Goal: Task Accomplishment & Management: Manage account settings

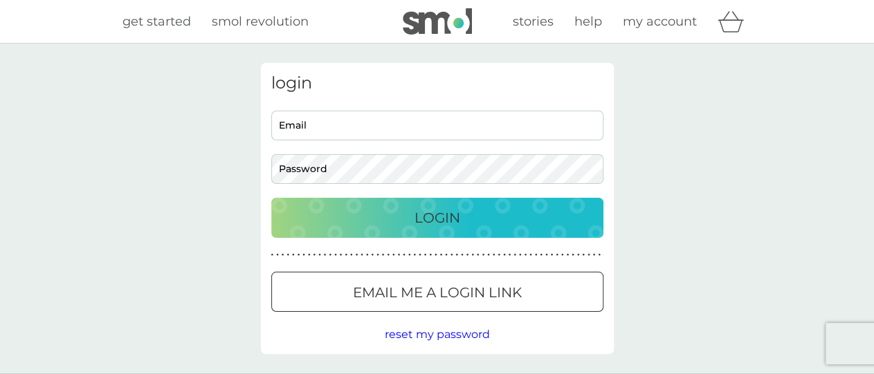
click at [284, 125] on input "Email" at bounding box center [437, 126] width 332 height 30
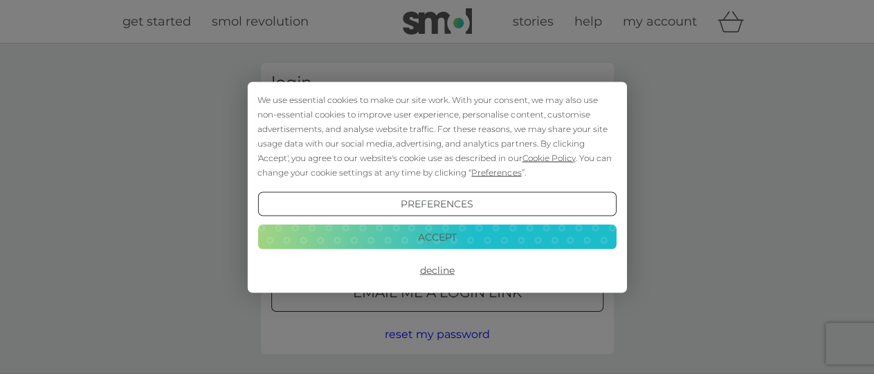
type input "[PERSON_NAME][EMAIL_ADDRESS][PERSON_NAME][DOMAIN_NAME]"
click at [430, 230] on button "Accept" at bounding box center [436, 237] width 358 height 25
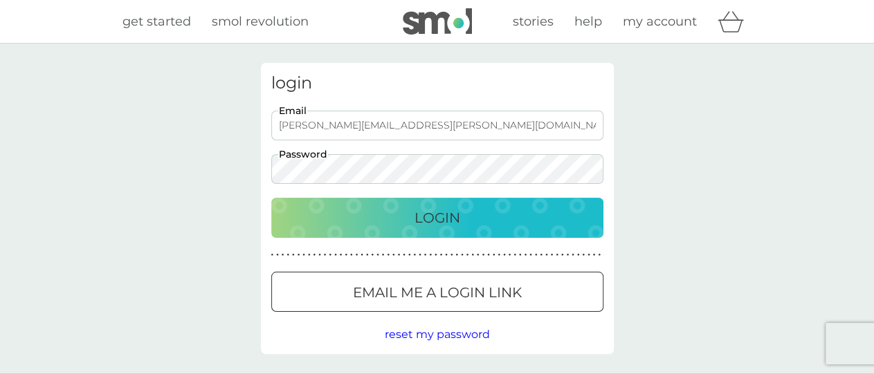
click at [431, 286] on div at bounding box center [437, 293] width 50 height 15
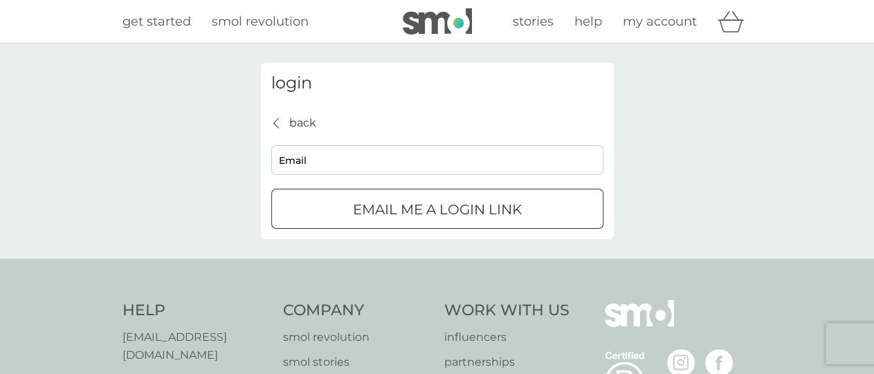
click at [288, 157] on input "Email" at bounding box center [437, 160] width 332 height 30
type input "[PERSON_NAME][EMAIL_ADDRESS][PERSON_NAME][DOMAIN_NAME]"
click at [398, 204] on p "Email me a login link" at bounding box center [437, 210] width 169 height 22
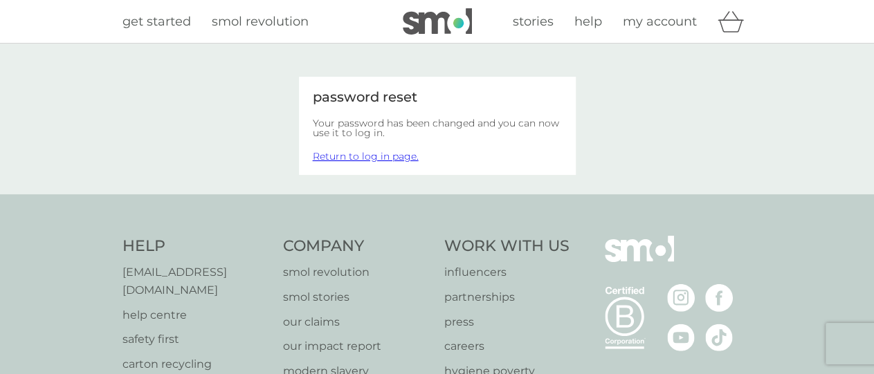
click at [352, 151] on link "Return to log in page." at bounding box center [366, 156] width 106 height 12
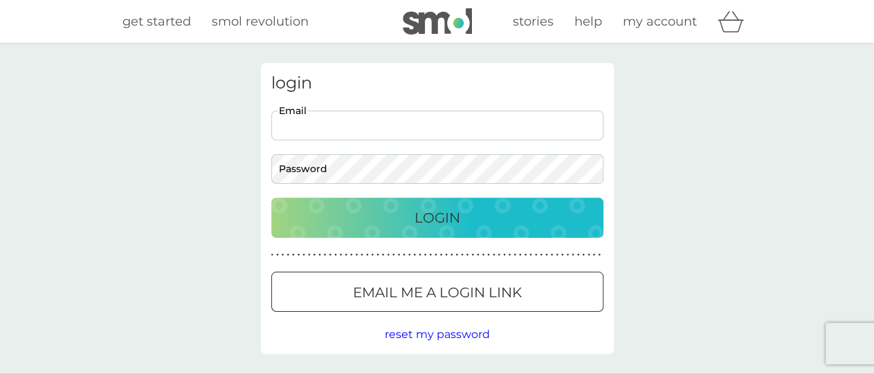
click at [316, 121] on input "Email" at bounding box center [437, 126] width 332 height 30
type input "[PERSON_NAME][EMAIL_ADDRESS][PERSON_NAME][DOMAIN_NAME]"
click at [448, 211] on p "Login" at bounding box center [437, 218] width 46 height 22
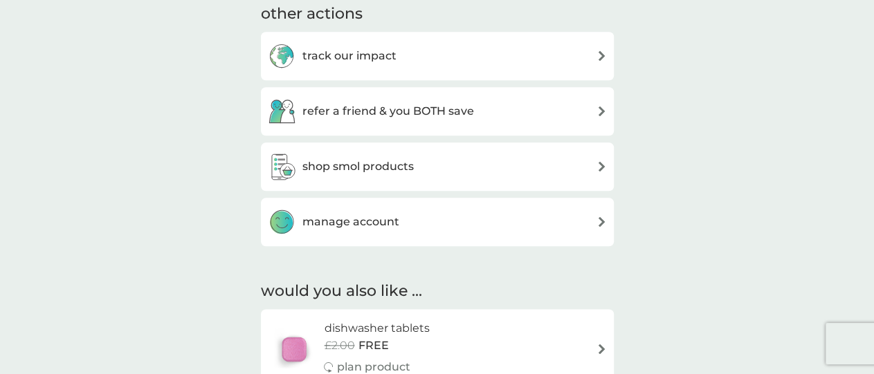
scroll to position [731, 0]
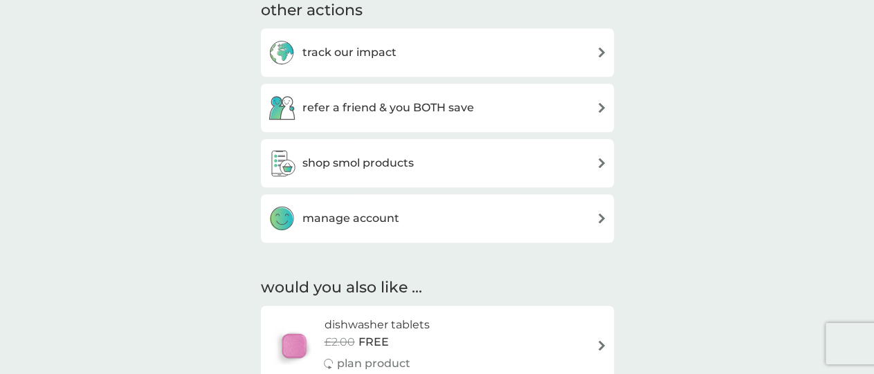
click at [602, 212] on div "manage account" at bounding box center [437, 219] width 339 height 28
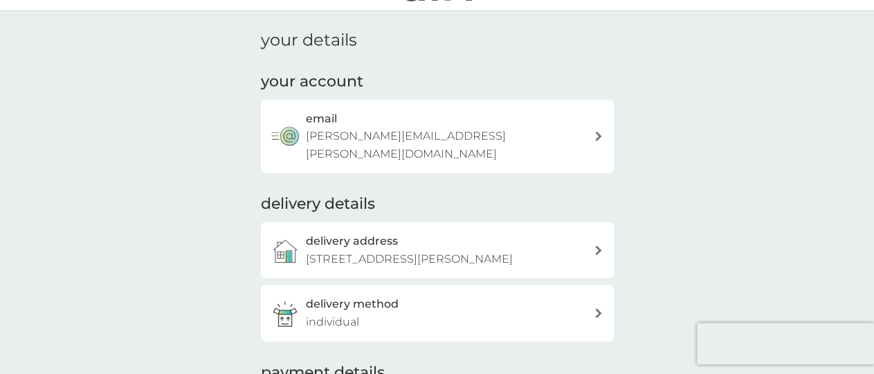
scroll to position [6, 0]
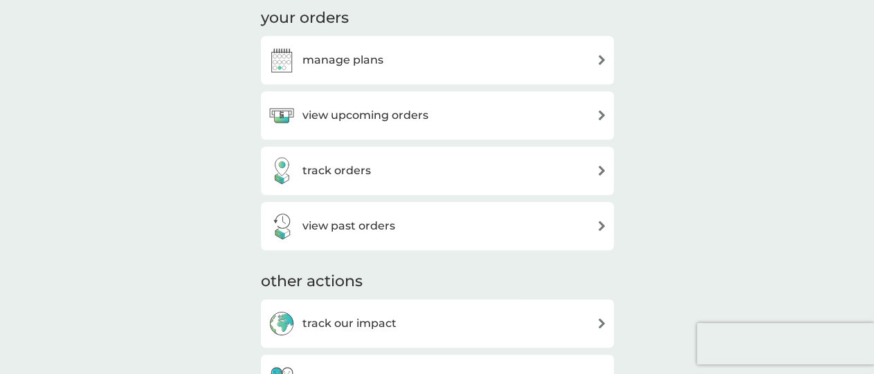
scroll to position [455, 0]
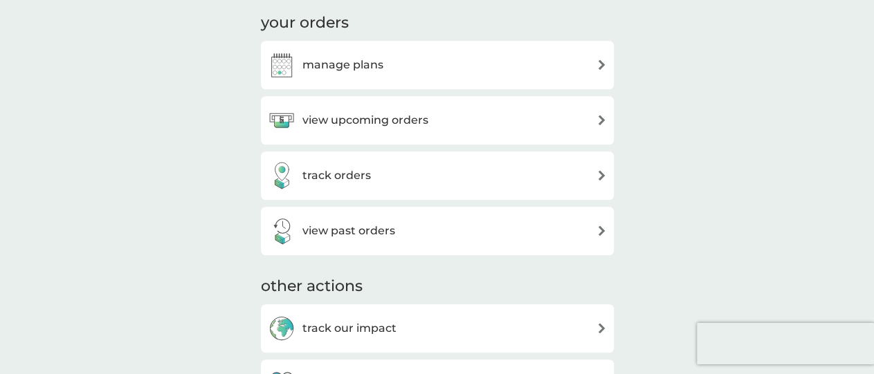
click at [598, 114] on div "view upcoming orders" at bounding box center [437, 121] width 339 height 28
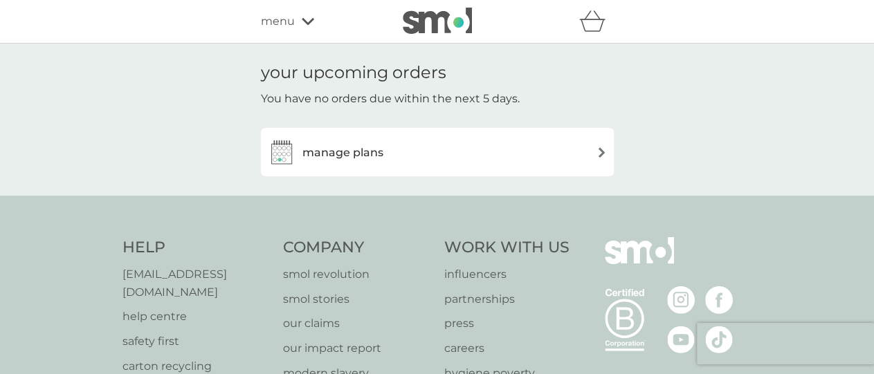
click at [600, 149] on img at bounding box center [601, 152] width 10 height 10
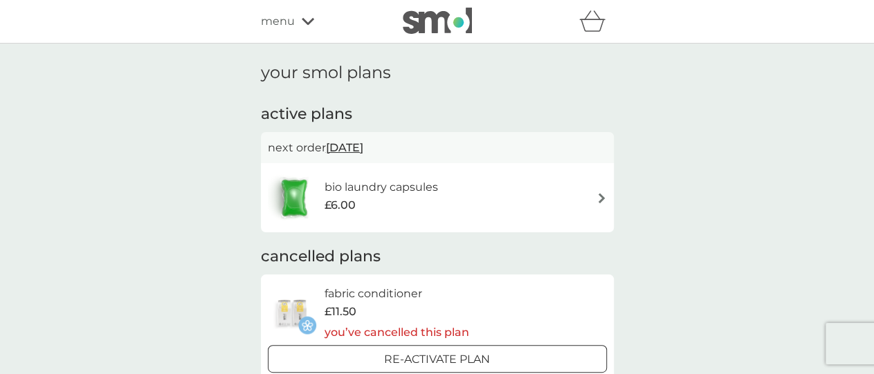
click at [598, 195] on img at bounding box center [601, 198] width 10 height 10
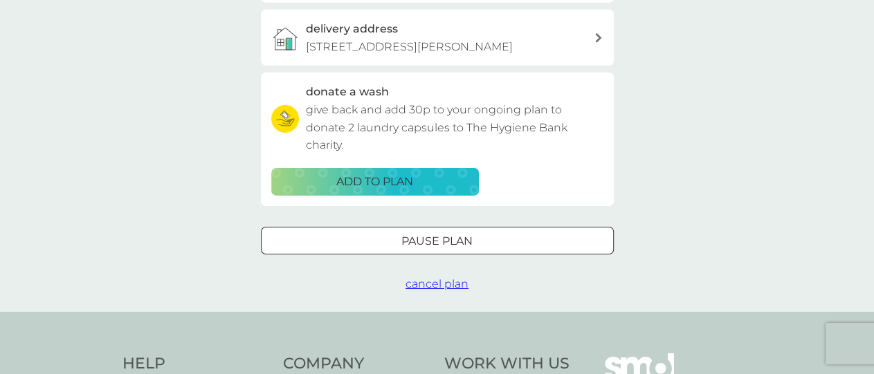
scroll to position [396, 0]
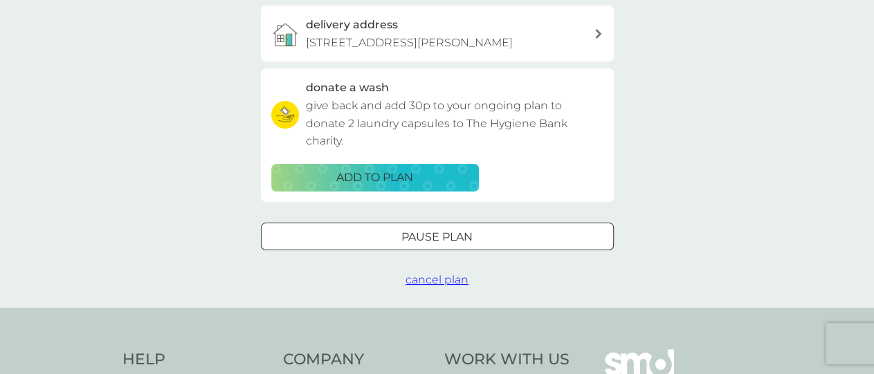
click at [470, 246] on p "Pause plan" at bounding box center [436, 237] width 71 height 18
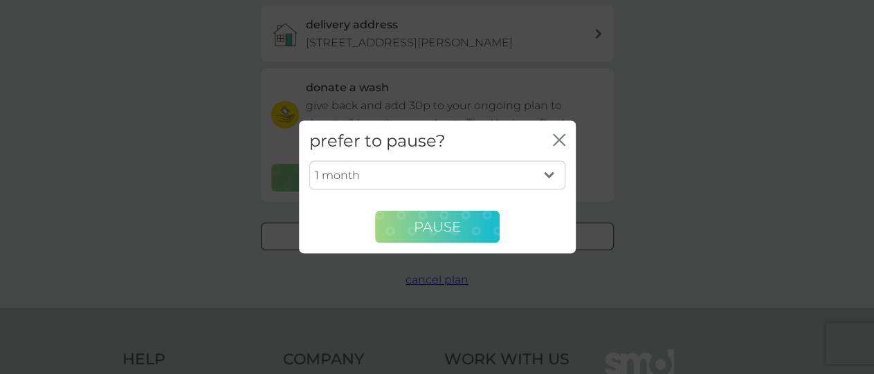
click at [445, 221] on span "Pause" at bounding box center [437, 227] width 47 height 17
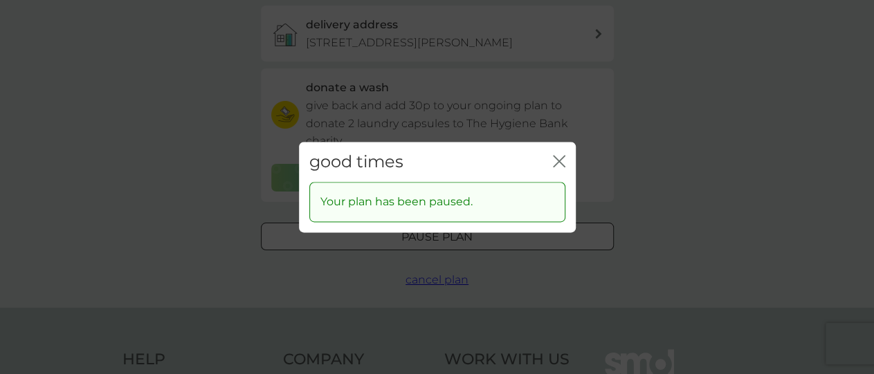
click at [558, 160] on icon "close" at bounding box center [559, 161] width 12 height 12
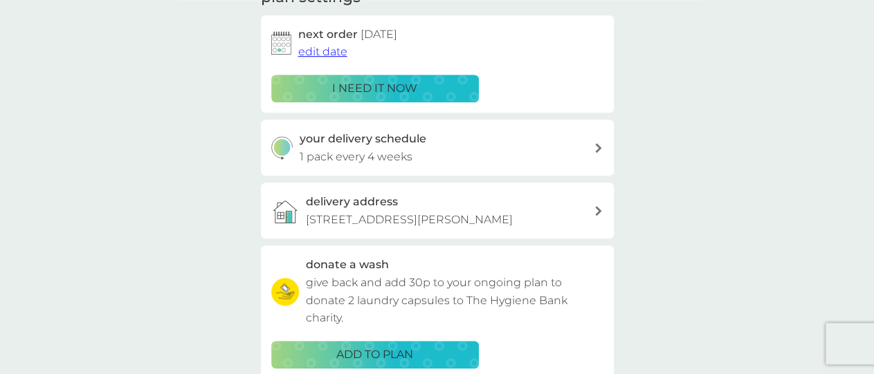
scroll to position [217, 0]
